Goal: Find specific page/section: Find specific page/section

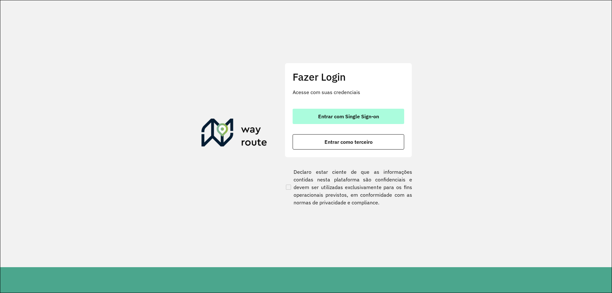
click at [333, 115] on span "Entrar com Single Sign-on" at bounding box center [348, 116] width 61 height 5
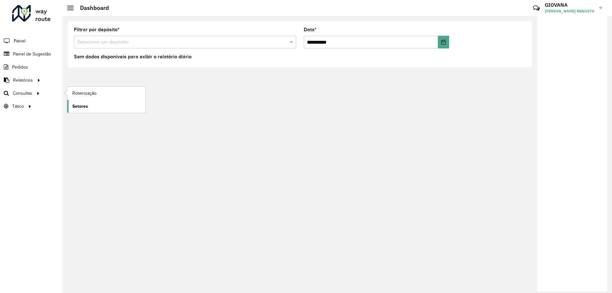
click at [87, 106] on span "Setores" at bounding box center [80, 106] width 16 height 7
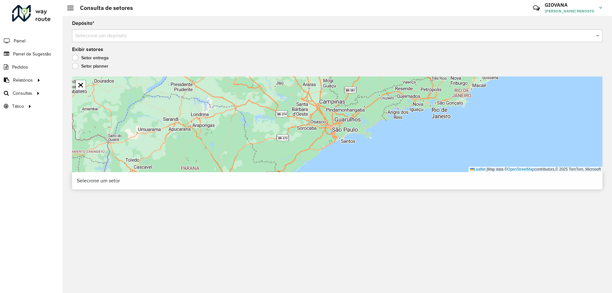
click at [214, 35] on input "text" at bounding box center [330, 36] width 511 height 8
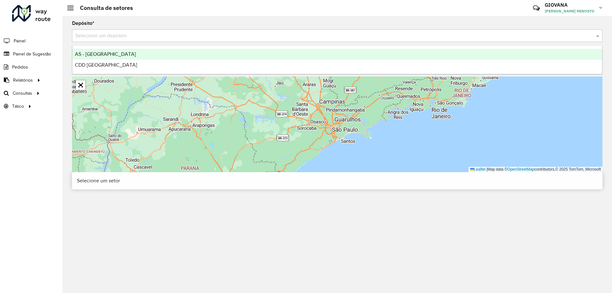
click at [193, 70] on ng-dropdown-panel "AS - [GEOGRAPHIC_DATA] CDD [GEOGRAPHIC_DATA]" at bounding box center [337, 59] width 530 height 29
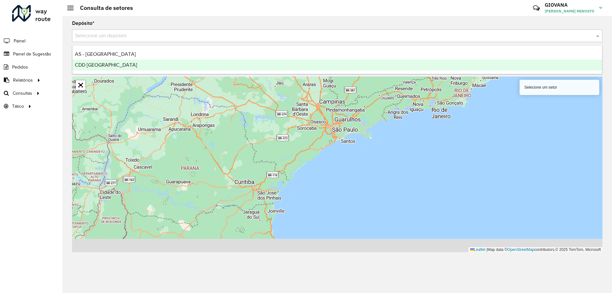
click at [210, 67] on div "CDD [GEOGRAPHIC_DATA]" at bounding box center [337, 65] width 530 height 11
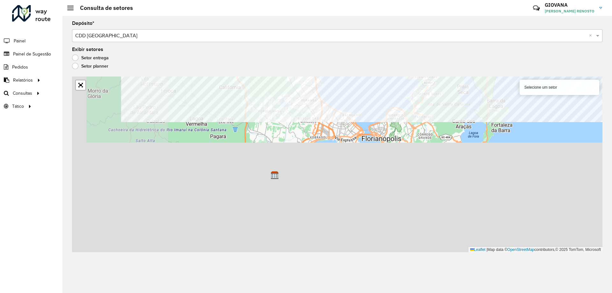
click at [389, 29] on formly-group "Depósito * Selecione um depósito × CDD [GEOGRAPHIC_DATA] × Exibir setores Setor…" at bounding box center [337, 136] width 530 height 231
